Goal: Transaction & Acquisition: Purchase product/service

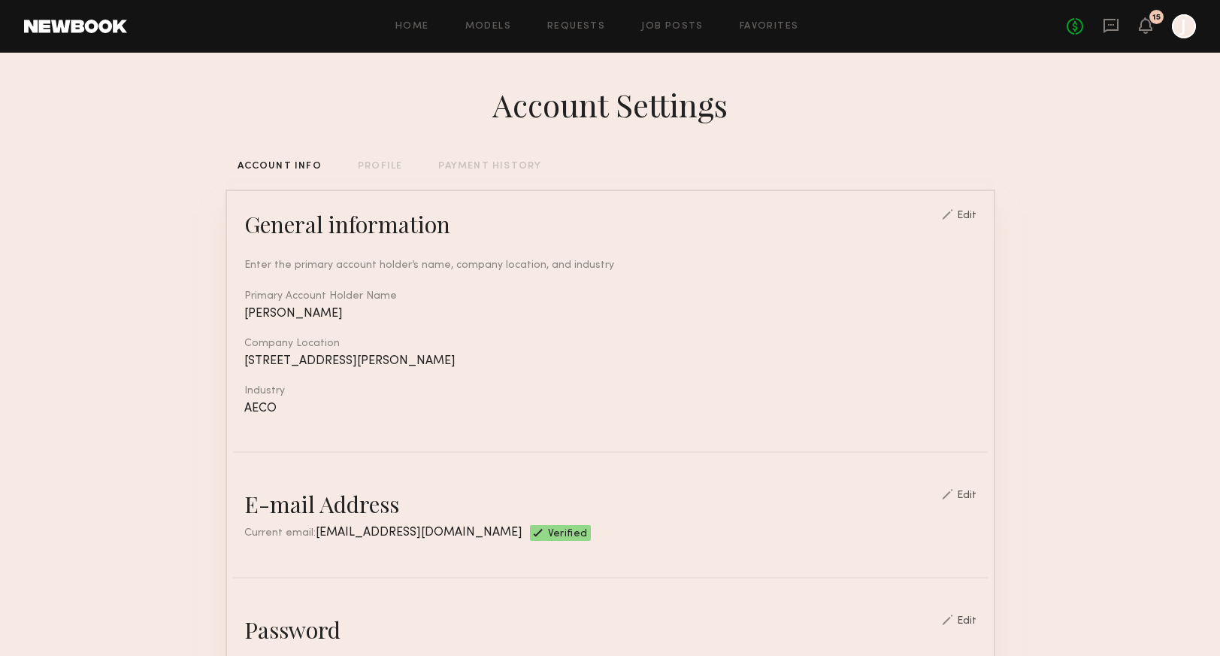
scroll to position [640, 0]
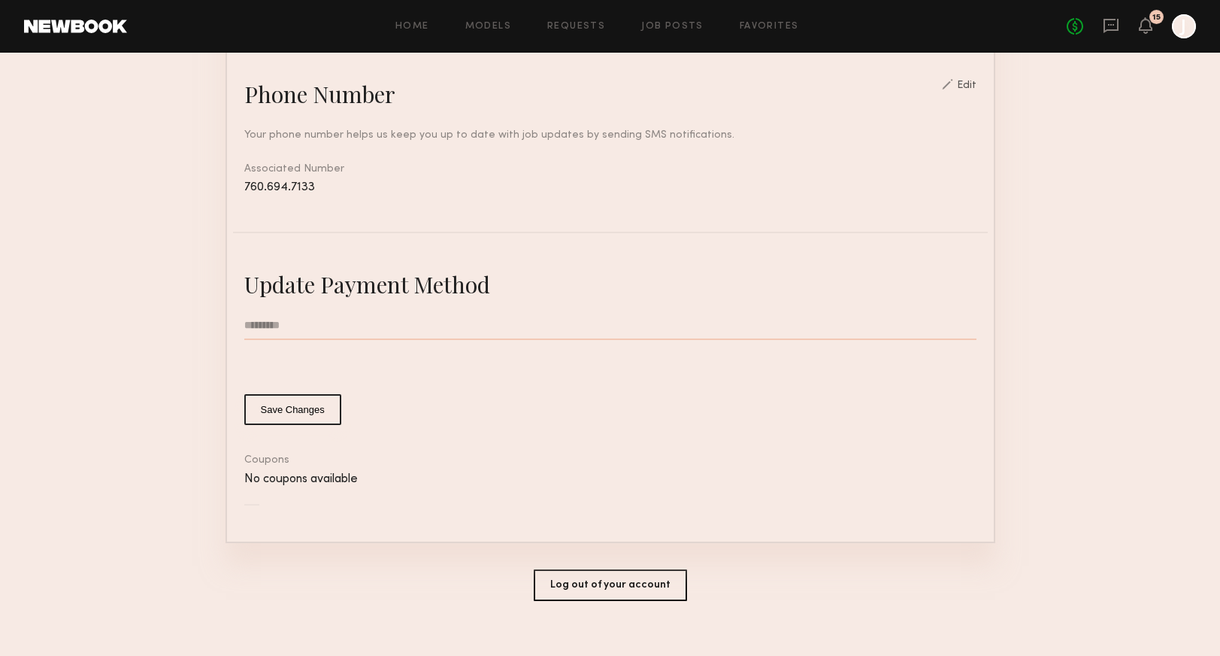
click at [333, 326] on input "text" at bounding box center [610, 325] width 732 height 29
click at [511, 322] on input "text" at bounding box center [610, 325] width 732 height 29
click at [489, 324] on input "text" at bounding box center [610, 325] width 732 height 29
click at [299, 320] on input "text" at bounding box center [610, 325] width 732 height 29
type input "**********"
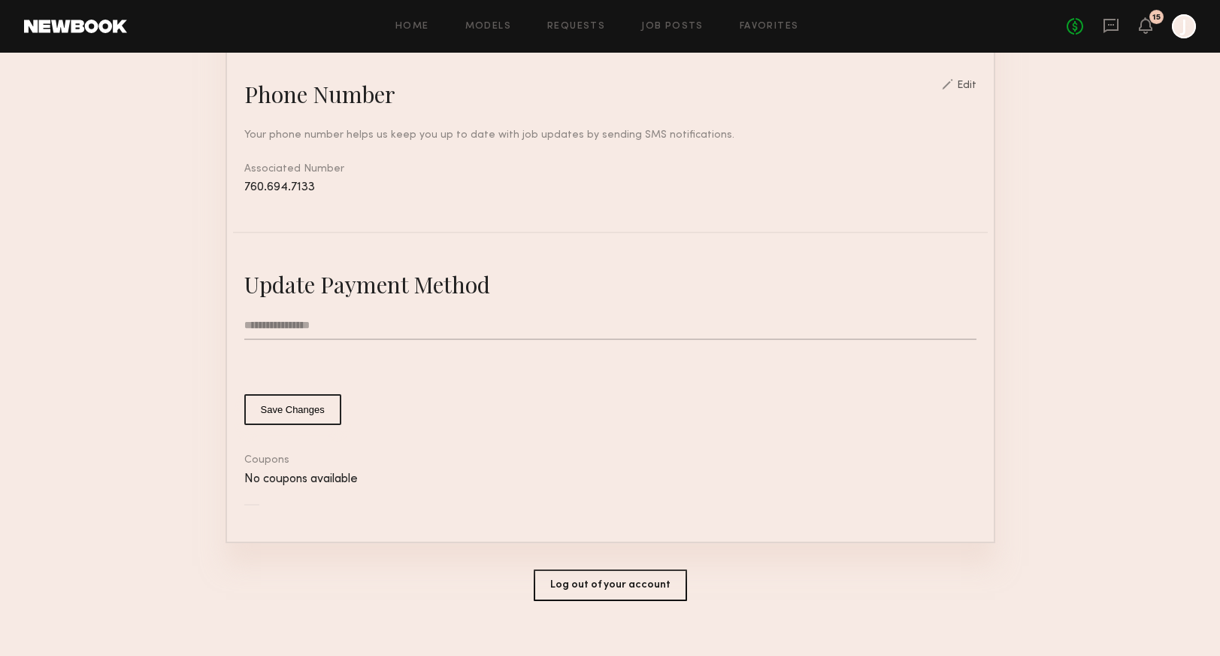
click at [286, 411] on button "Save Changes" at bounding box center [292, 409] width 97 height 31
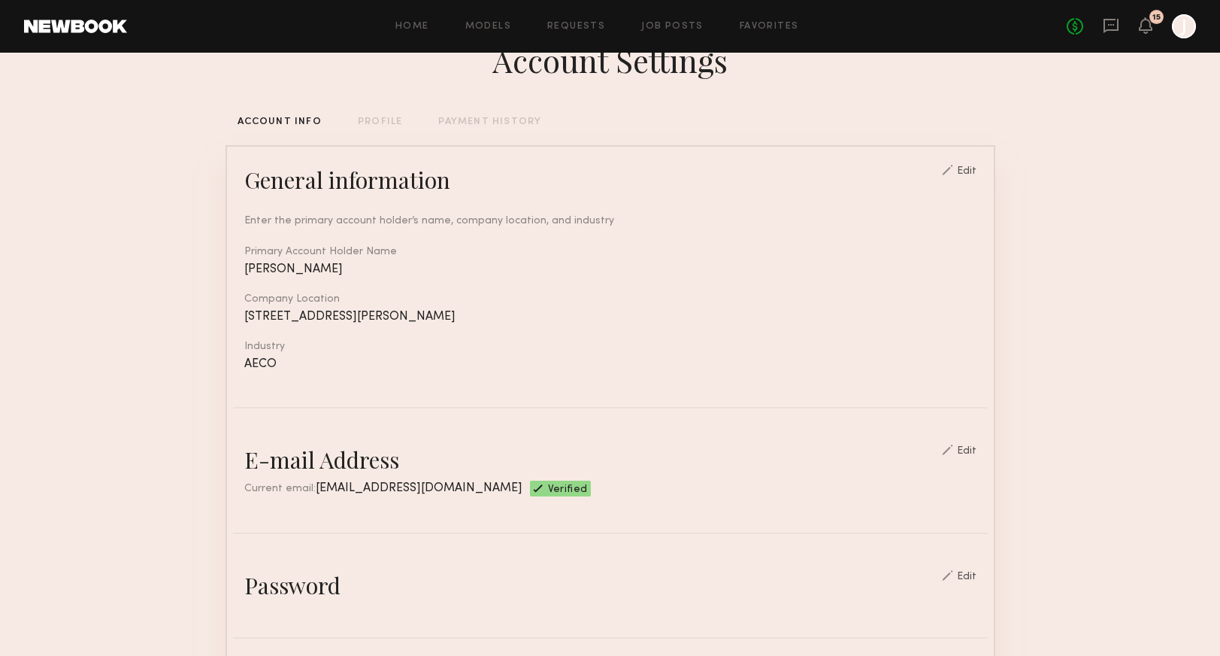
scroll to position [0, 0]
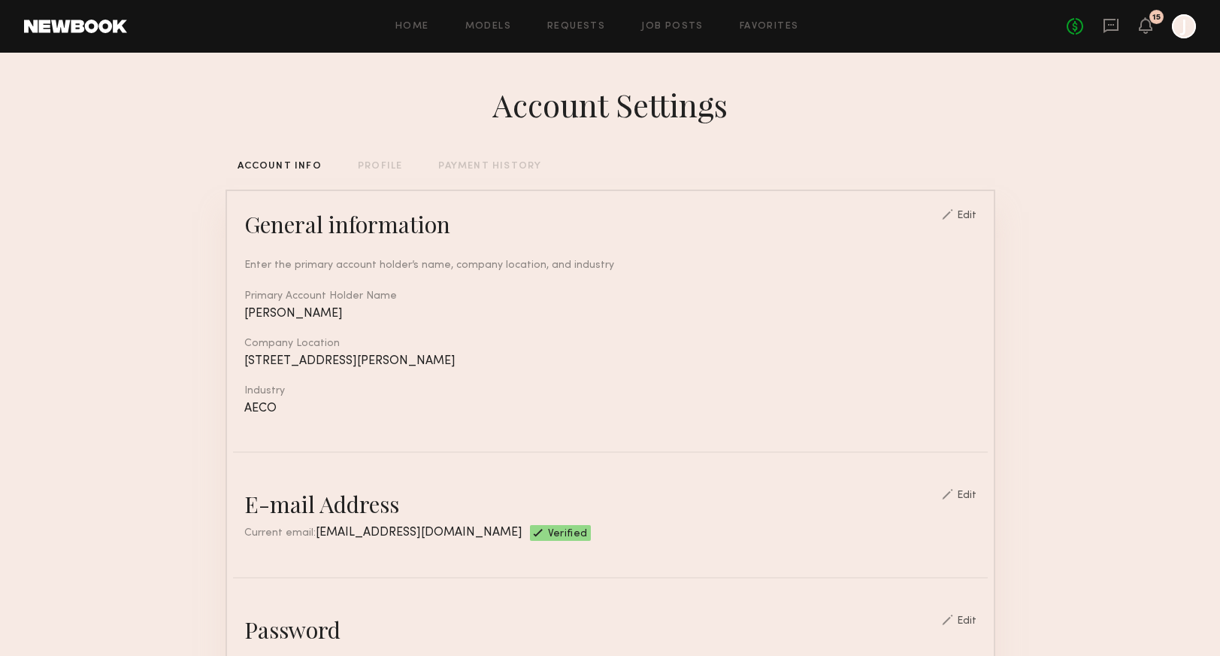
click at [544, 171] on div "ACCOUNT INFO PROFILE PAYMENT HISTORY" at bounding box center [611, 167] width 770 height 10
click at [528, 170] on div "PAYMENT HISTORY" at bounding box center [489, 167] width 103 height 10
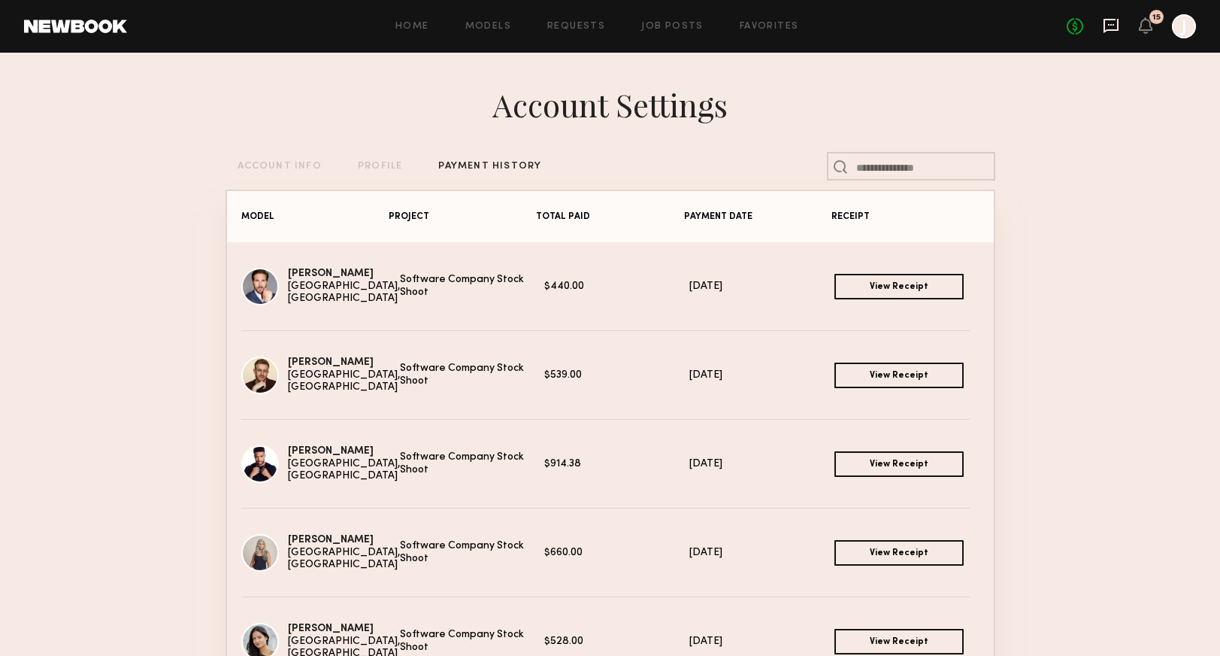
click at [1106, 25] on icon at bounding box center [1111, 25] width 17 height 17
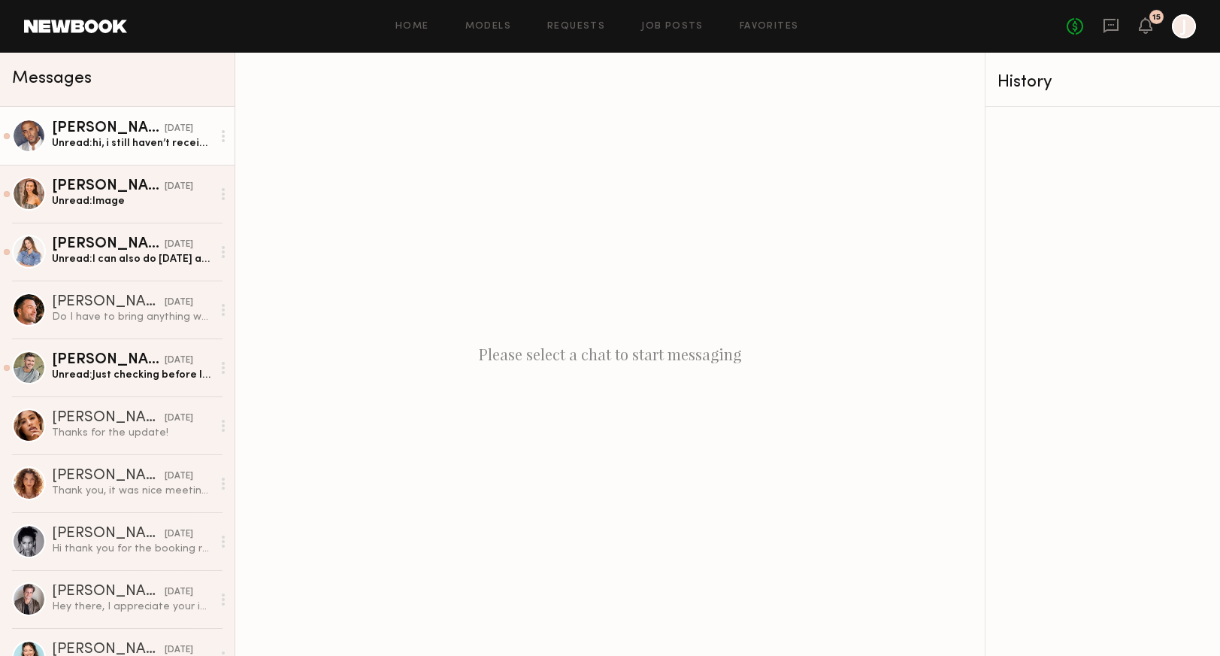
click at [117, 136] on div "Unread: hi, i still haven’t received payment for this job." at bounding box center [132, 143] width 160 height 14
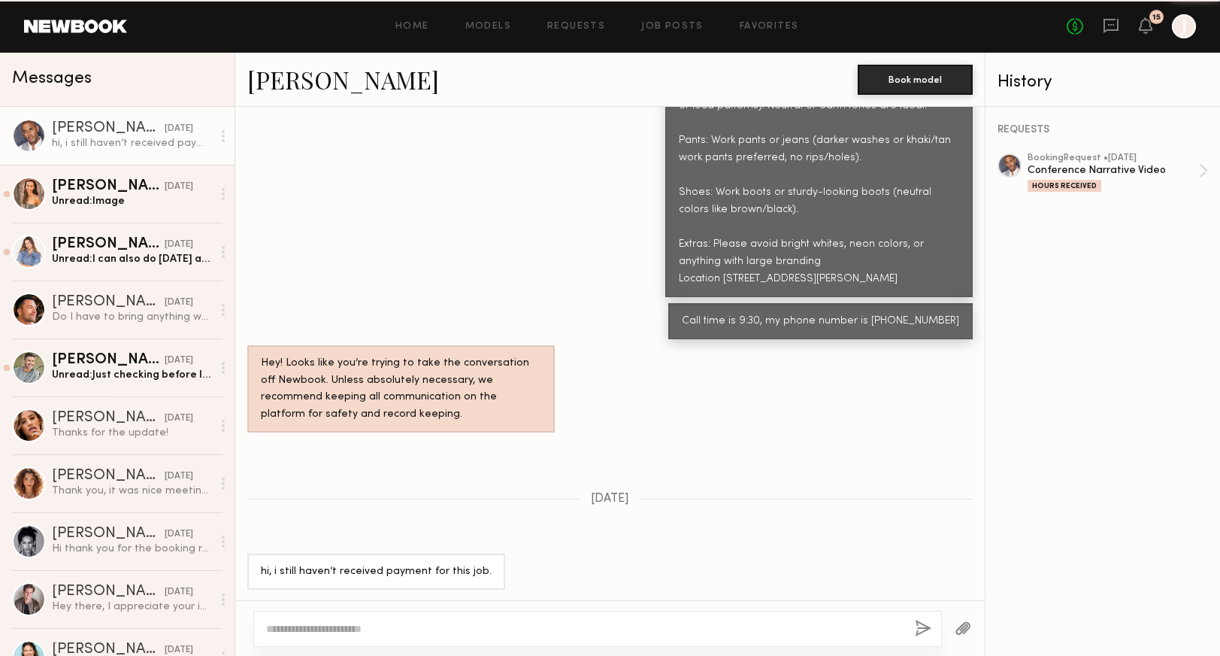
scroll to position [1165, 0]
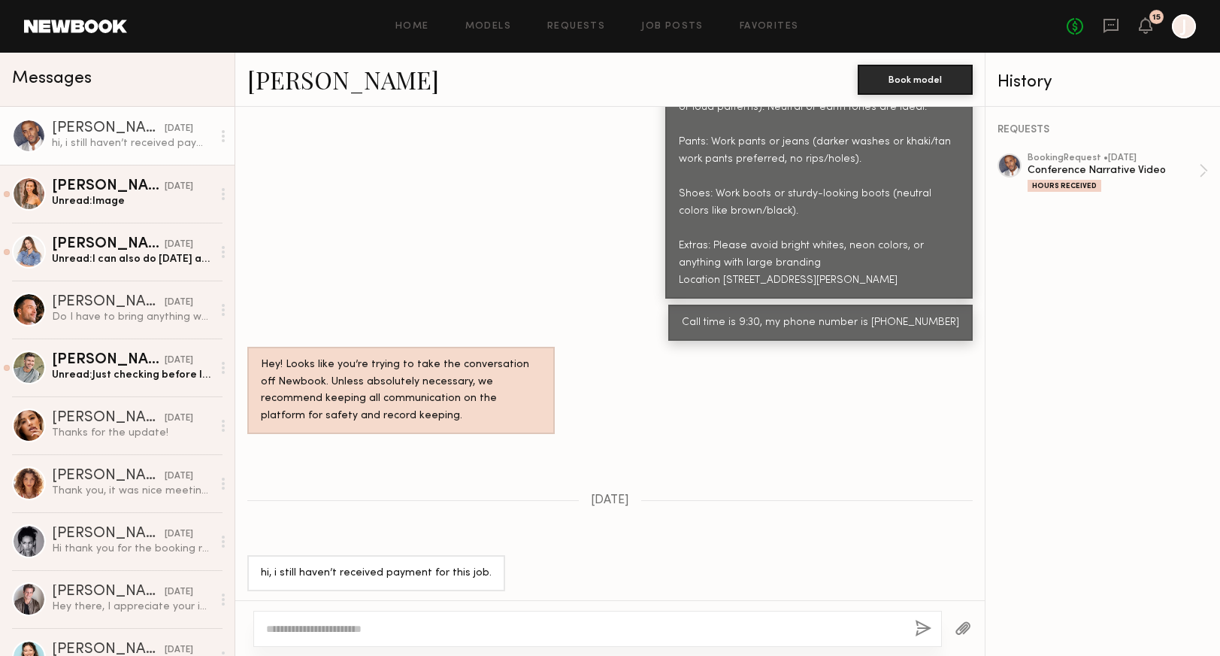
click at [1135, 26] on div "No fees up to $5,000 15 J" at bounding box center [1131, 26] width 129 height 24
click at [137, 191] on div "[PERSON_NAME]" at bounding box center [108, 186] width 113 height 15
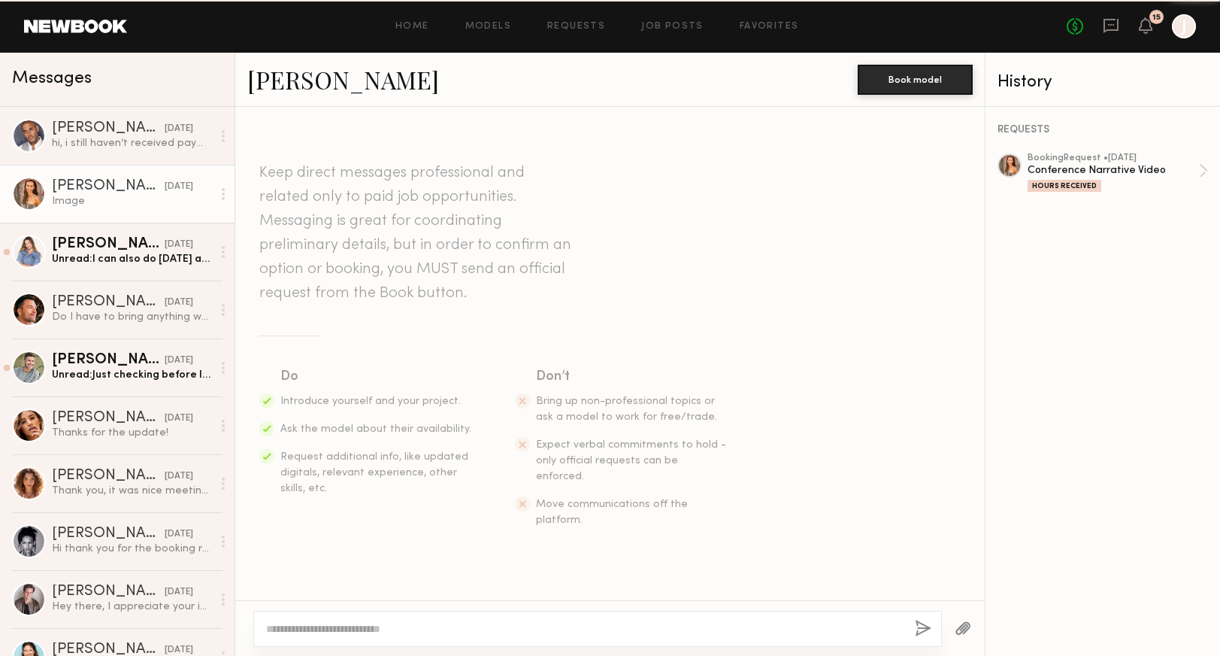
scroll to position [881, 0]
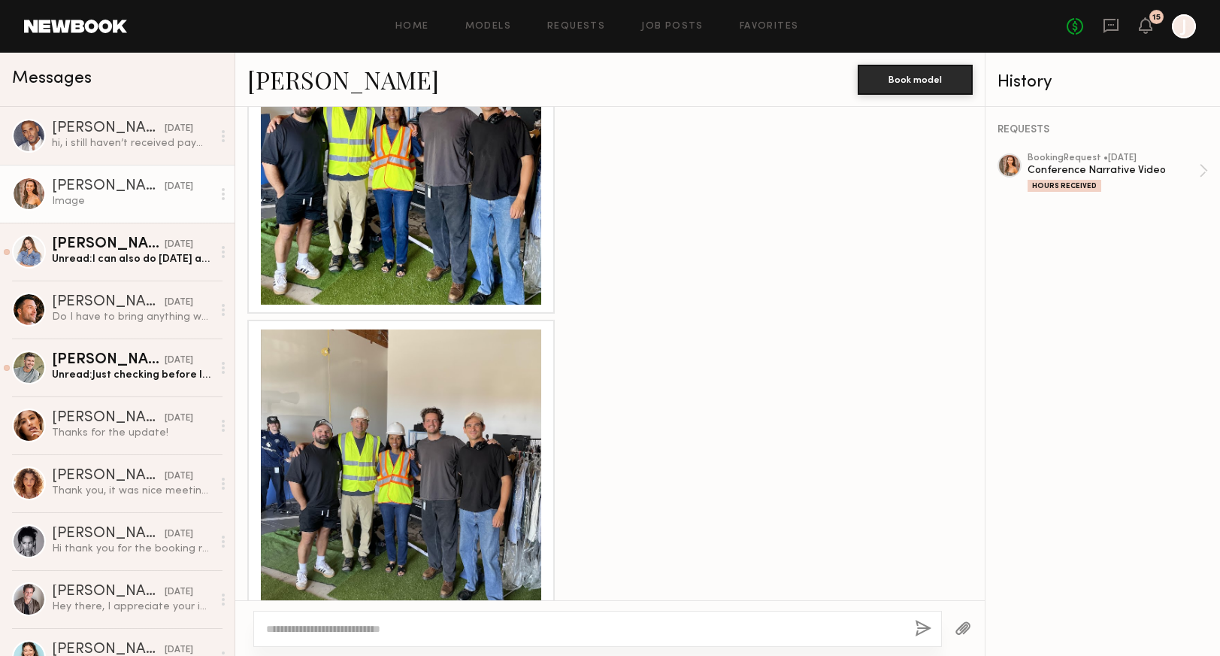
click at [1155, 26] on div "No fees up to $5,000 15 J" at bounding box center [1131, 26] width 129 height 24
click at [1143, 26] on icon at bounding box center [1146, 25] width 12 height 11
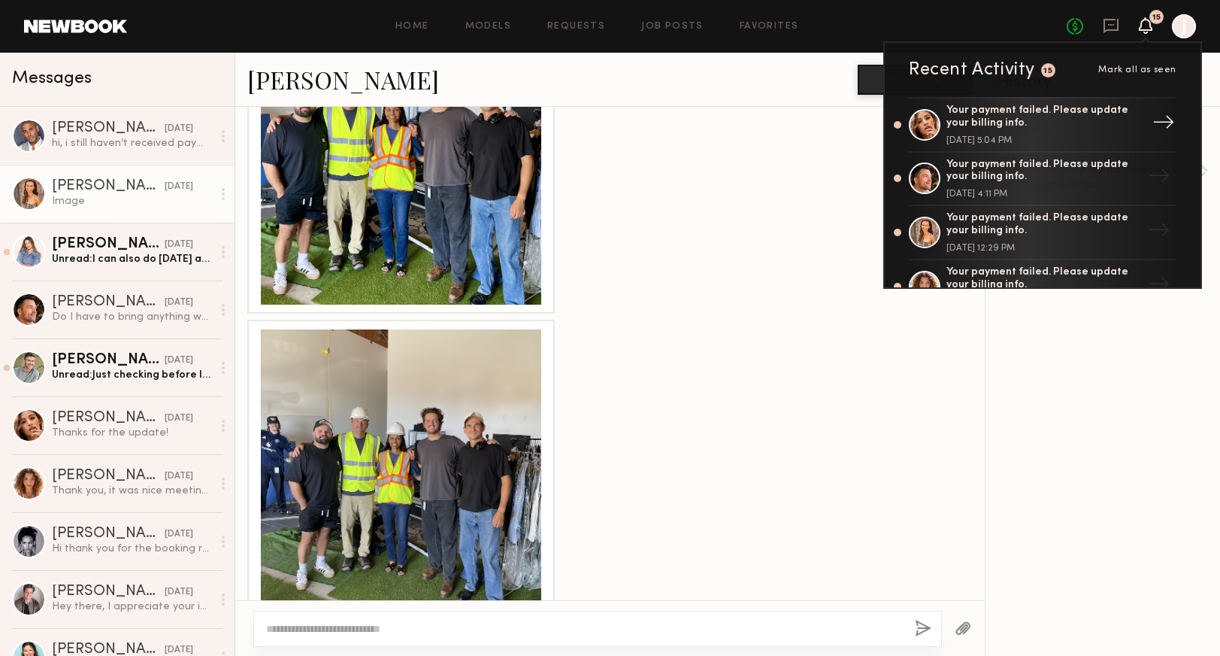
click at [1069, 117] on div "Your payment failed. Please update your billing info." at bounding box center [1044, 118] width 195 height 26
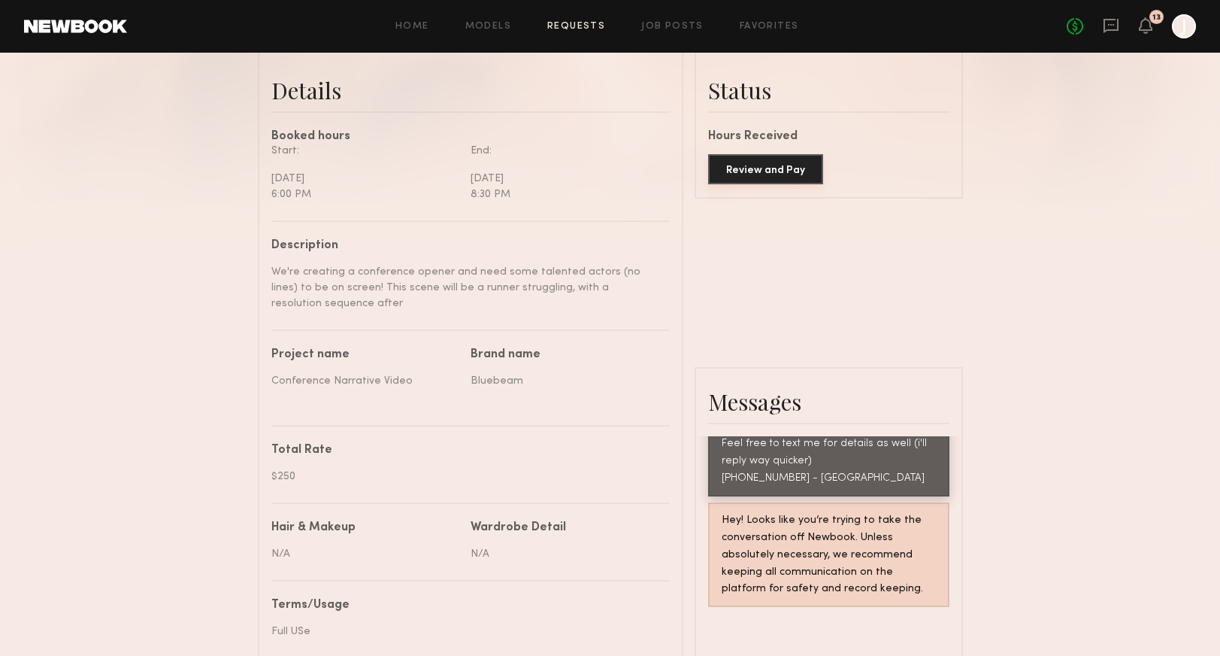
scroll to position [401, 0]
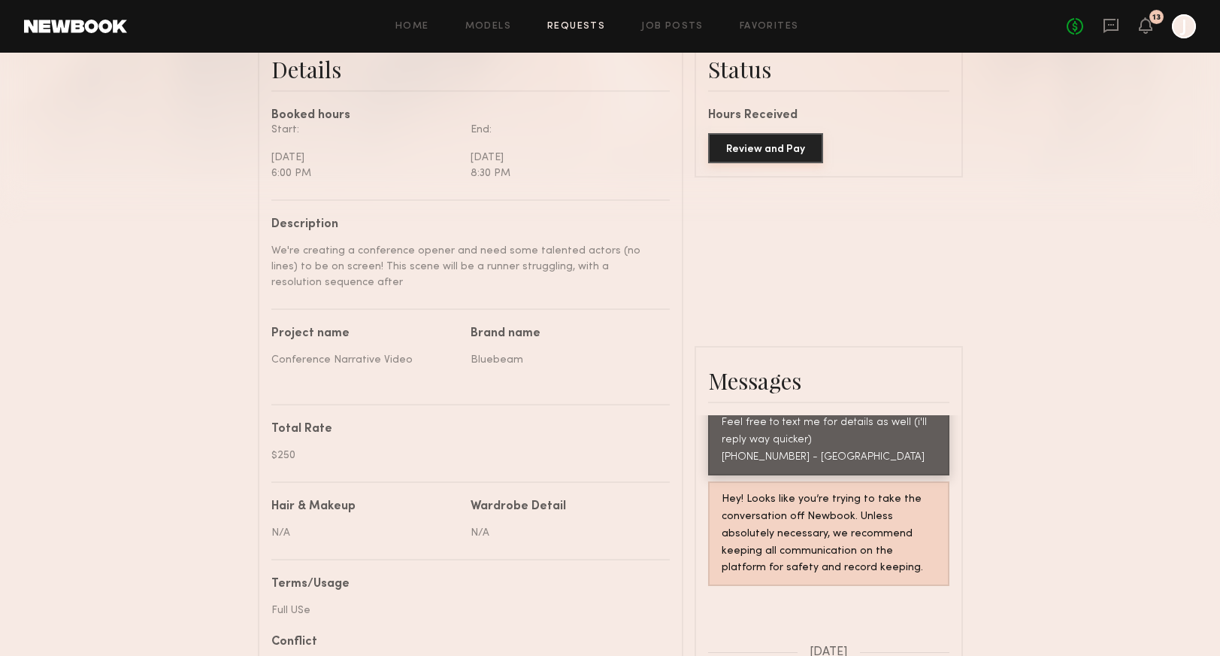
click at [790, 147] on button "Review and Pay" at bounding box center [765, 148] width 115 height 30
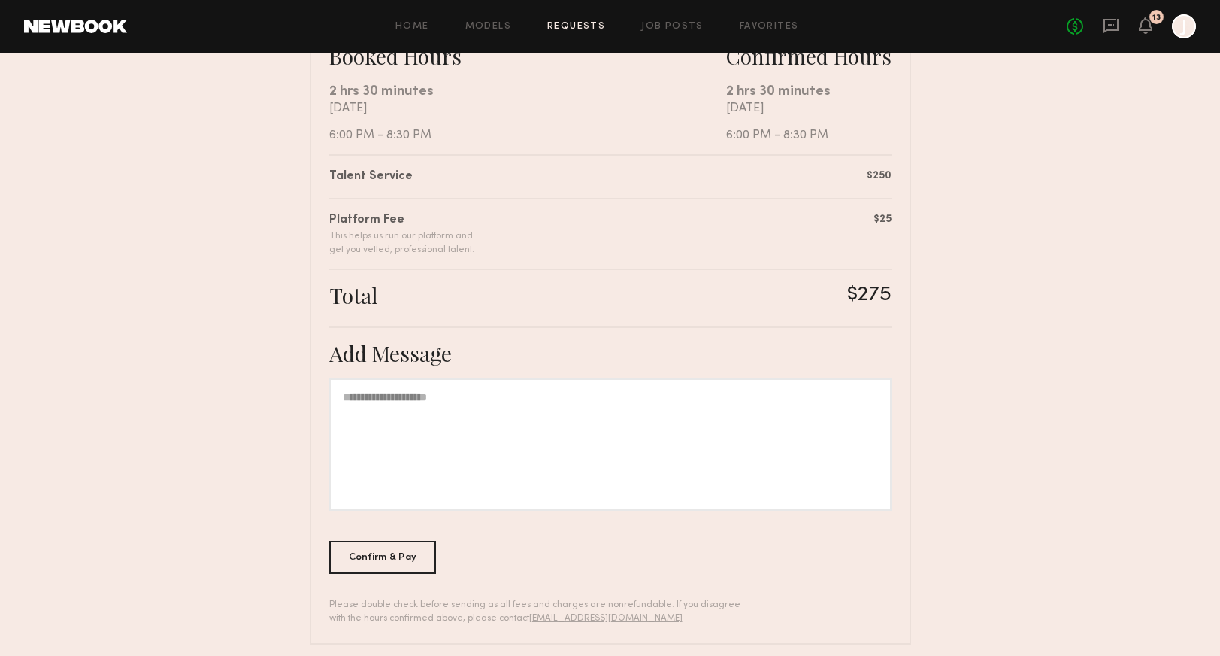
scroll to position [305, 0]
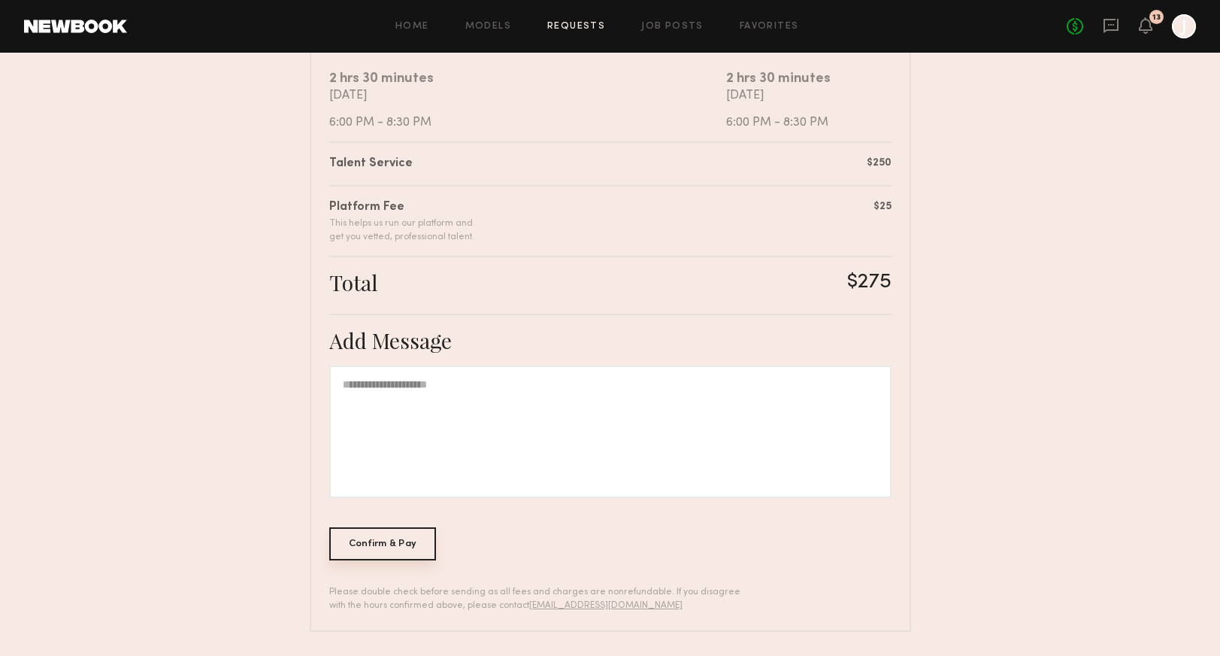
click at [417, 538] on div "Confirm & Pay" at bounding box center [383, 543] width 108 height 33
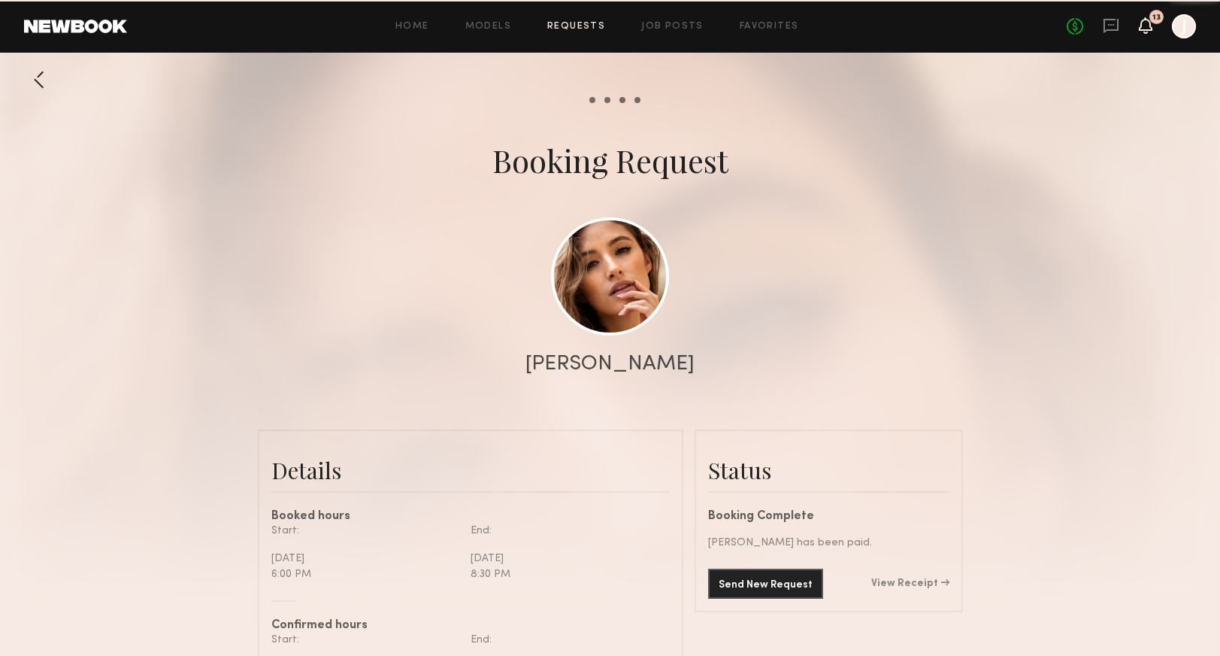
scroll to position [1447, 0]
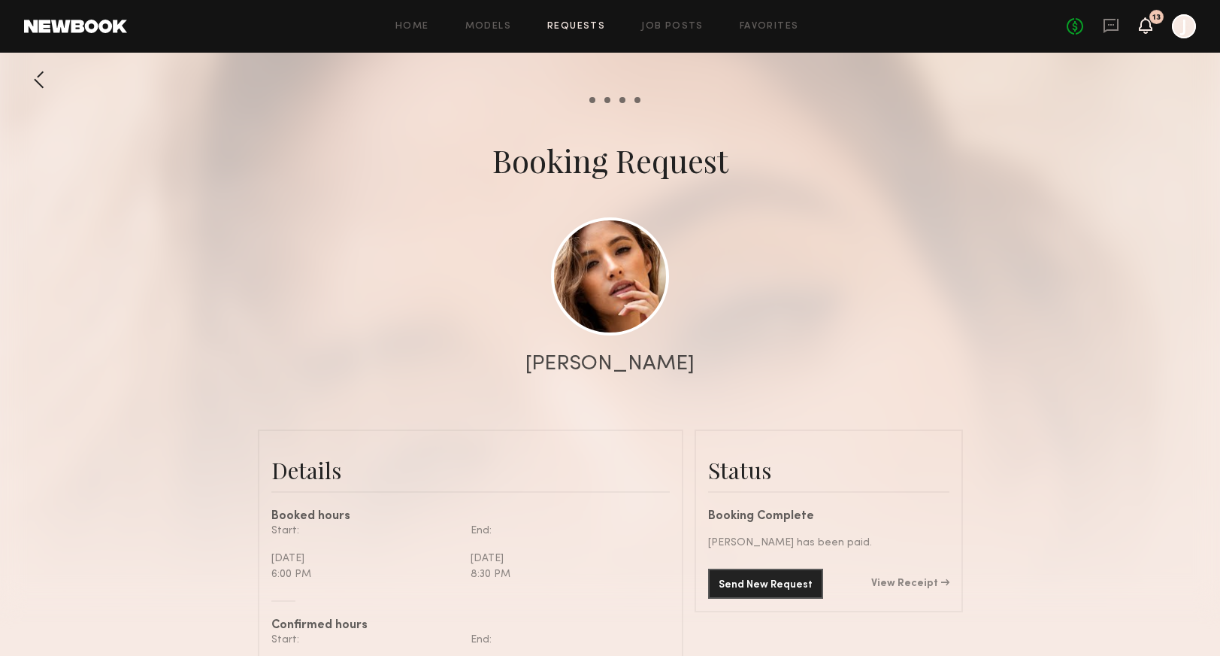
click at [1144, 25] on icon at bounding box center [1146, 25] width 12 height 11
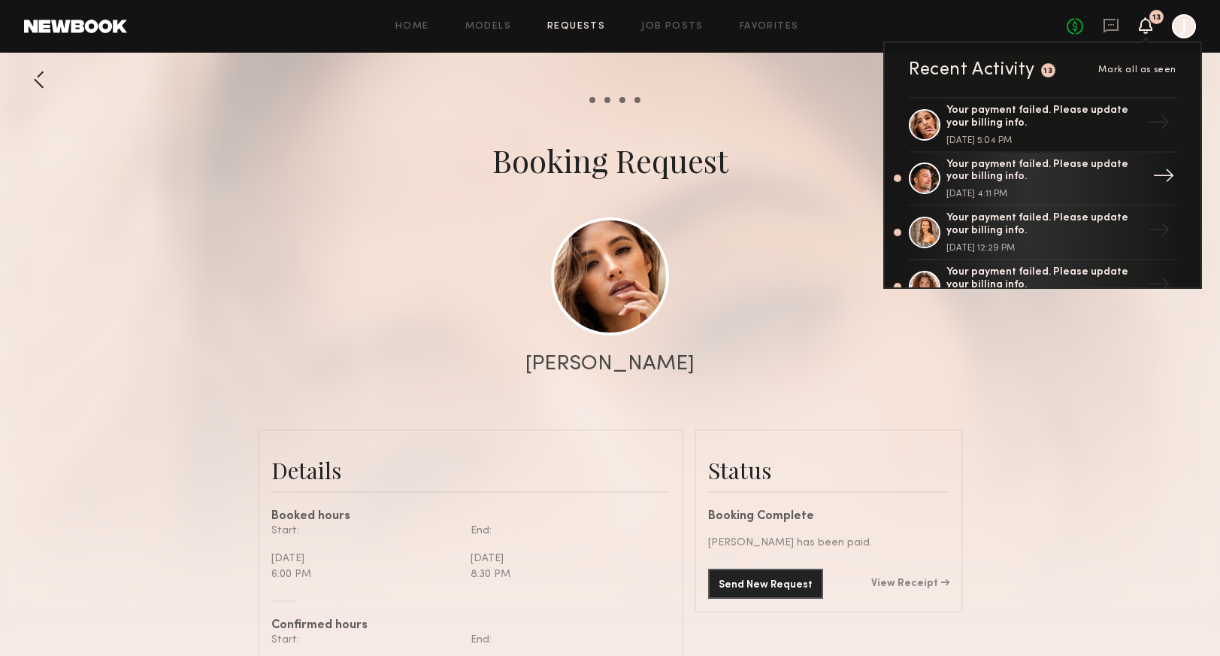
click at [1057, 171] on div "Your payment failed. Please update your billing info." at bounding box center [1044, 172] width 195 height 26
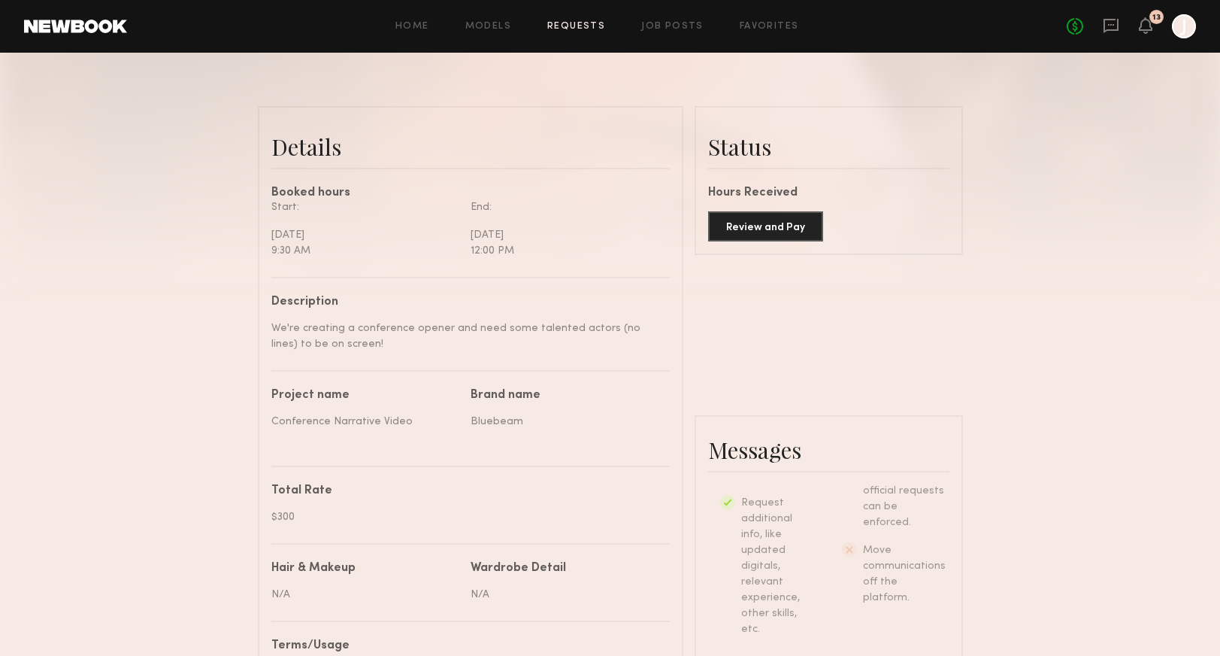
scroll to position [332, 0]
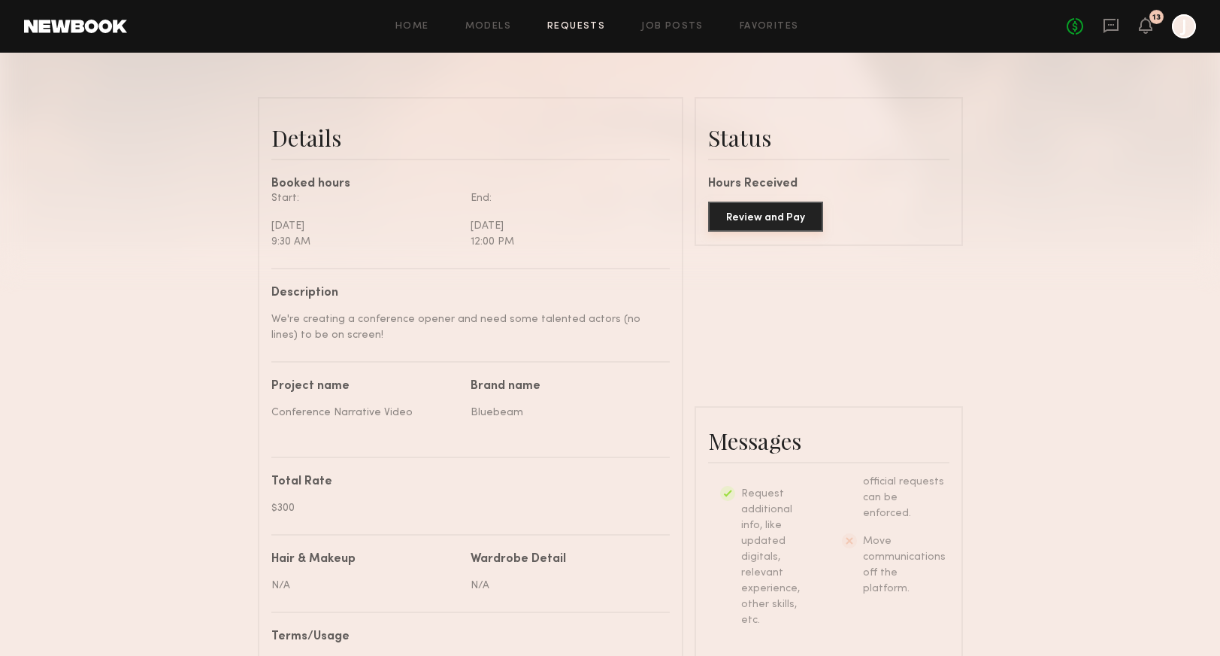
click at [788, 217] on button "Review and Pay" at bounding box center [765, 217] width 115 height 30
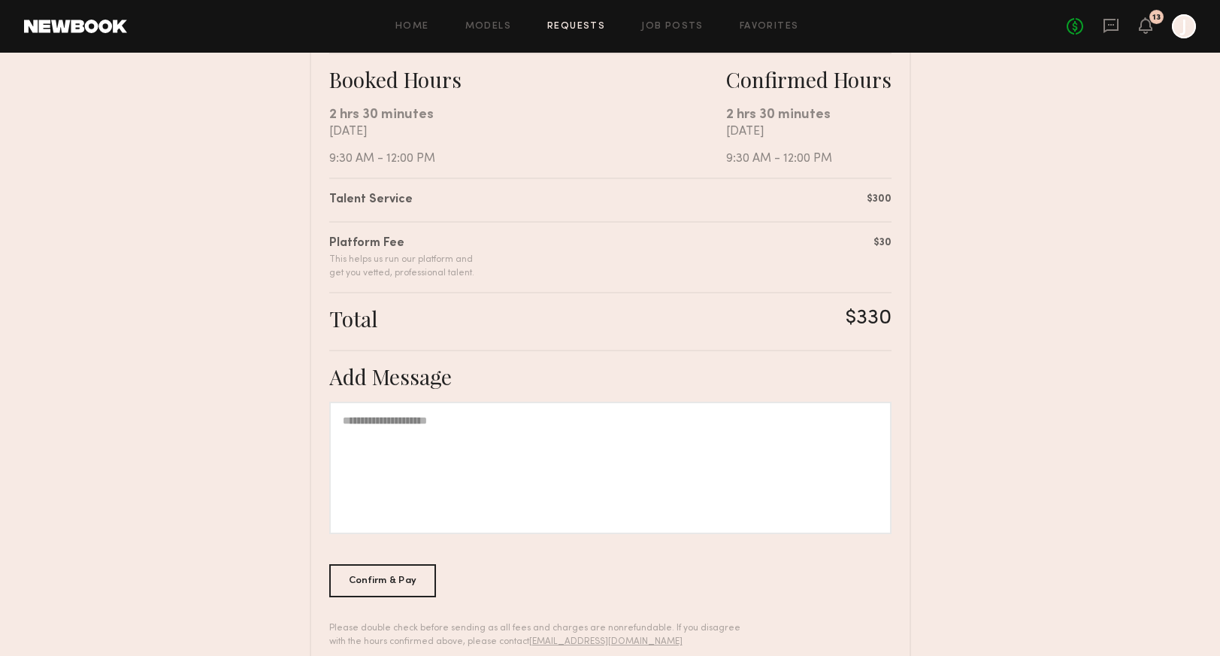
scroll to position [271, 0]
click at [387, 576] on div "Confirm & Pay" at bounding box center [383, 577] width 108 height 33
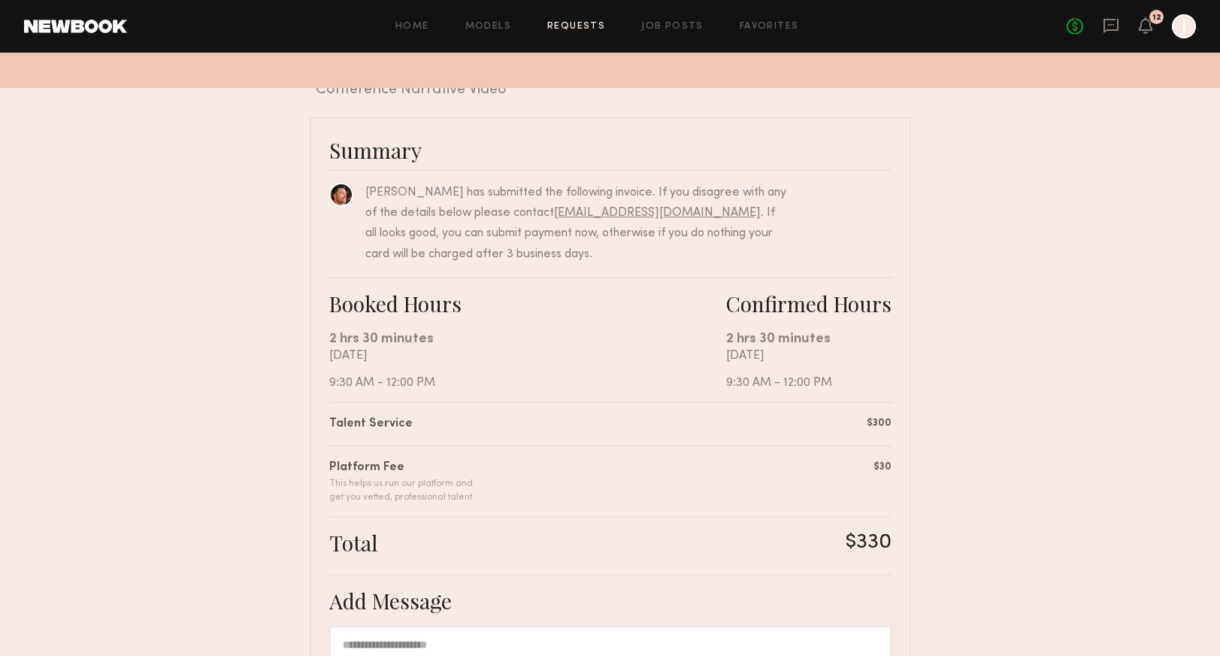
scroll to position [0, 0]
